Goal: Information Seeking & Learning: Learn about a topic

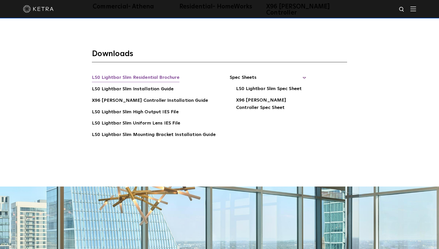
click at [138, 74] on link "LS0 Lightbar Slim Residential Brochure" at bounding box center [136, 78] width 88 height 8
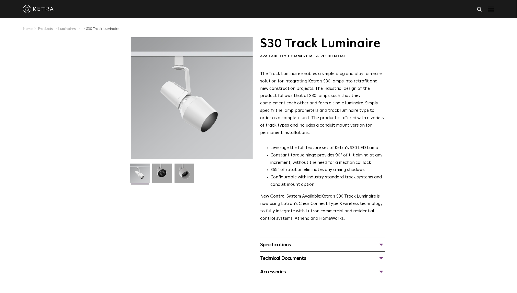
click at [286, 241] on div "Specifications" at bounding box center [322, 245] width 124 height 8
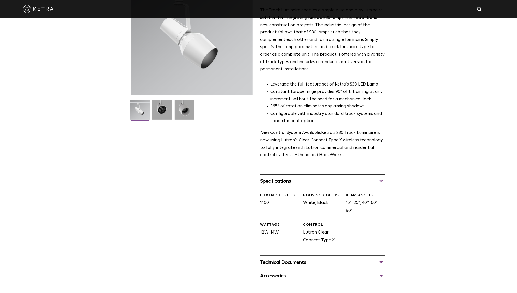
scroll to position [59, 0]
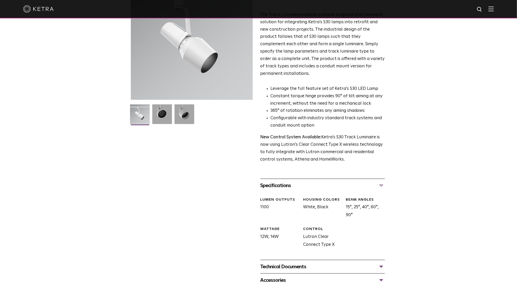
click at [284, 263] on div "Technical Documents" at bounding box center [322, 267] width 124 height 8
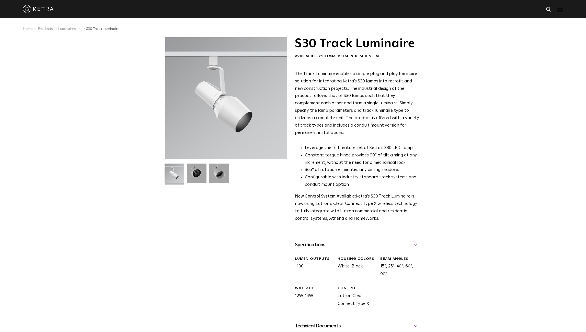
scroll to position [0, 0]
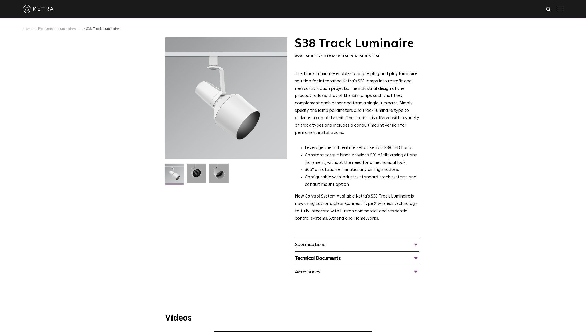
click at [336, 241] on div "Specifications" at bounding box center [357, 245] width 124 height 8
